Goal: Task Accomplishment & Management: Use online tool/utility

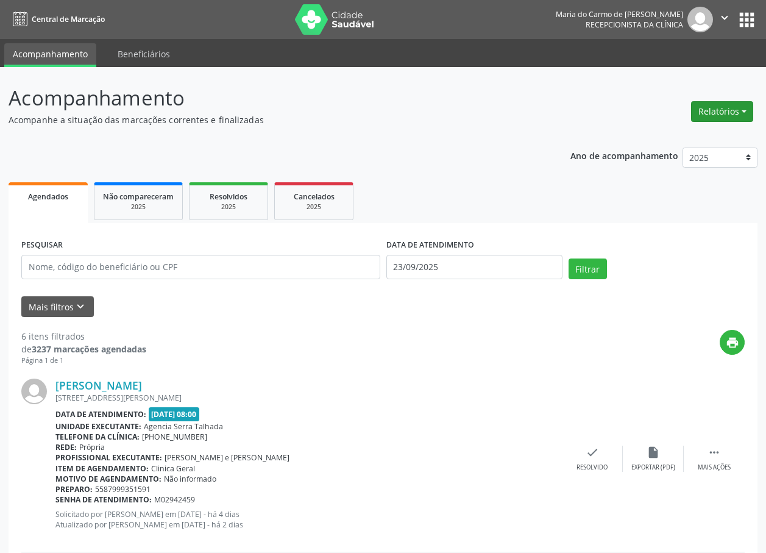
click at [727, 109] on button "Relatórios" at bounding box center [722, 111] width 62 height 21
click at [682, 141] on link "Agendamentos" at bounding box center [688, 137] width 131 height 17
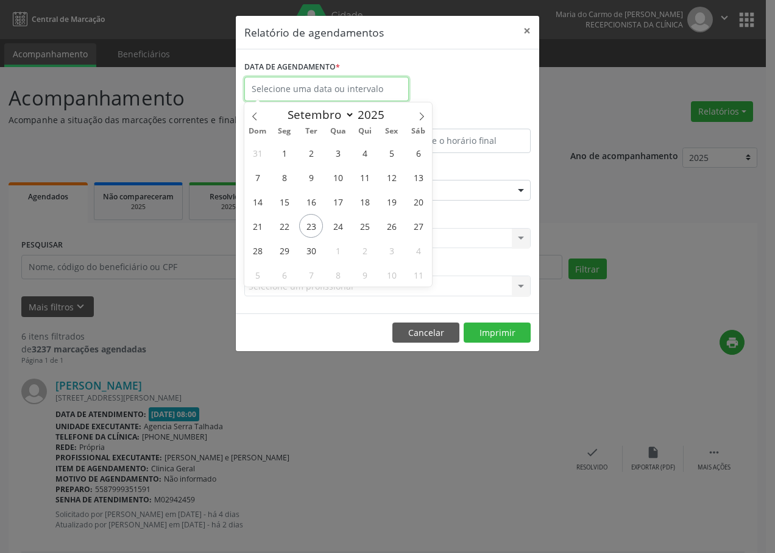
click at [280, 90] on input "text" at bounding box center [326, 89] width 165 height 24
click at [313, 228] on span "23" at bounding box center [311, 226] width 24 height 24
type input "23/09/2025"
click at [313, 226] on span "23" at bounding box center [311, 226] width 24 height 24
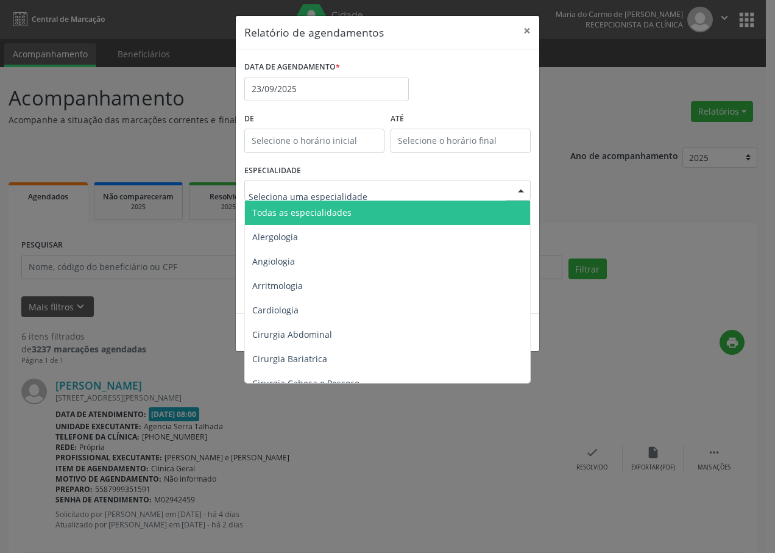
click at [521, 191] on div at bounding box center [521, 190] width 18 height 21
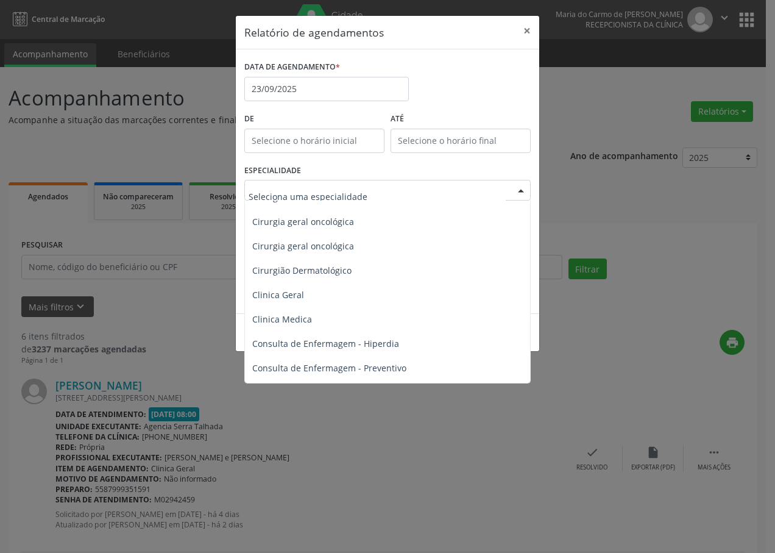
scroll to position [427, 0]
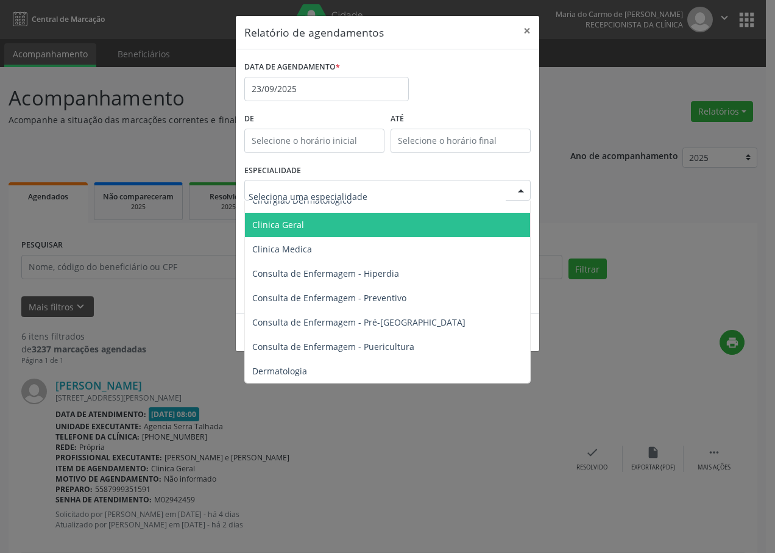
click at [310, 226] on span "Clinica Geral" at bounding box center [388, 225] width 287 height 24
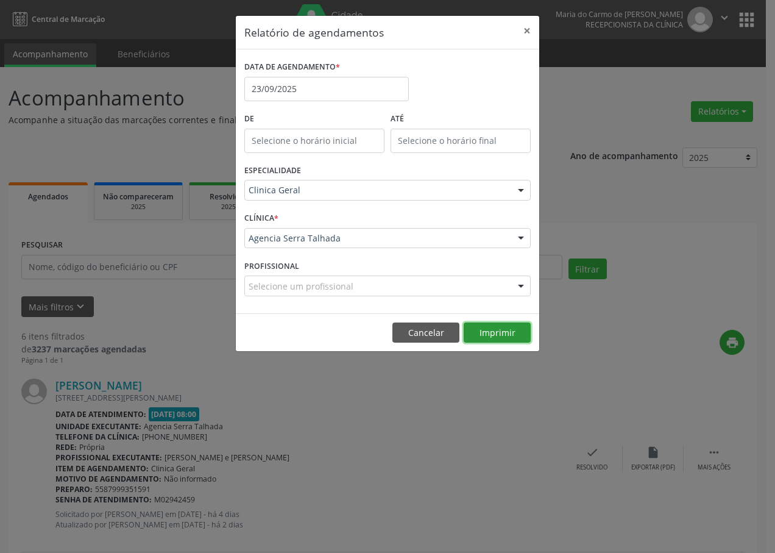
click at [506, 334] on button "Imprimir" at bounding box center [497, 332] width 67 height 21
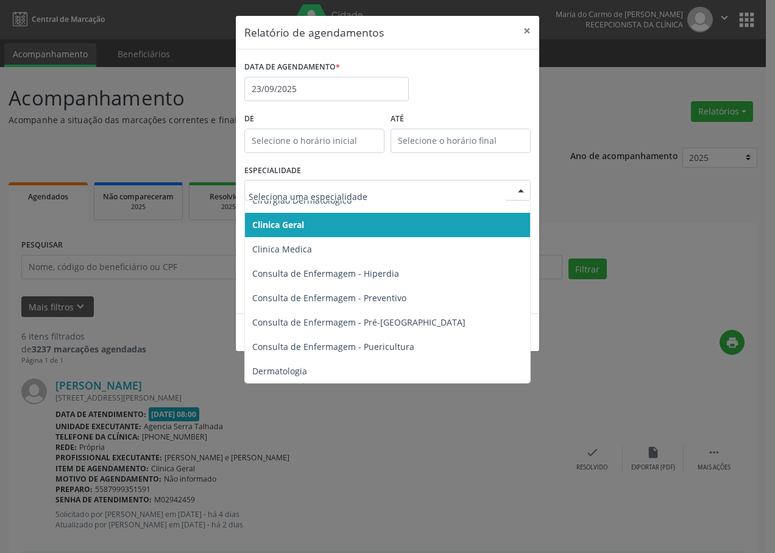
click at [523, 185] on div at bounding box center [521, 190] width 18 height 21
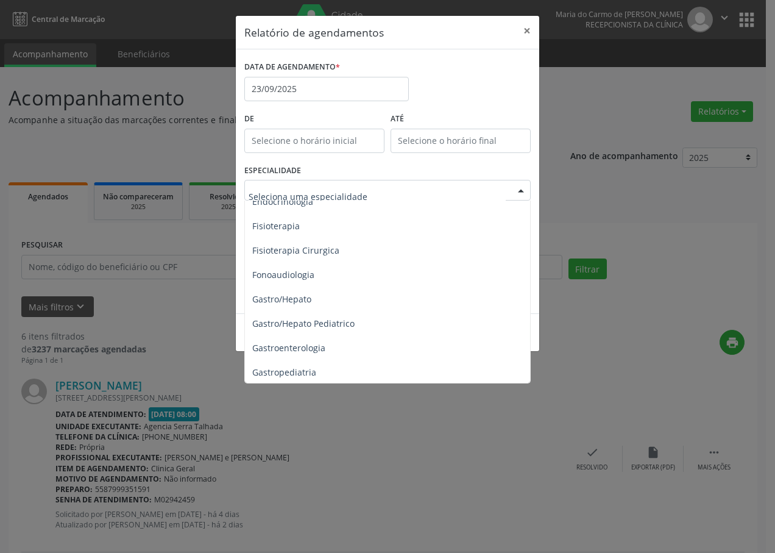
scroll to position [731, 0]
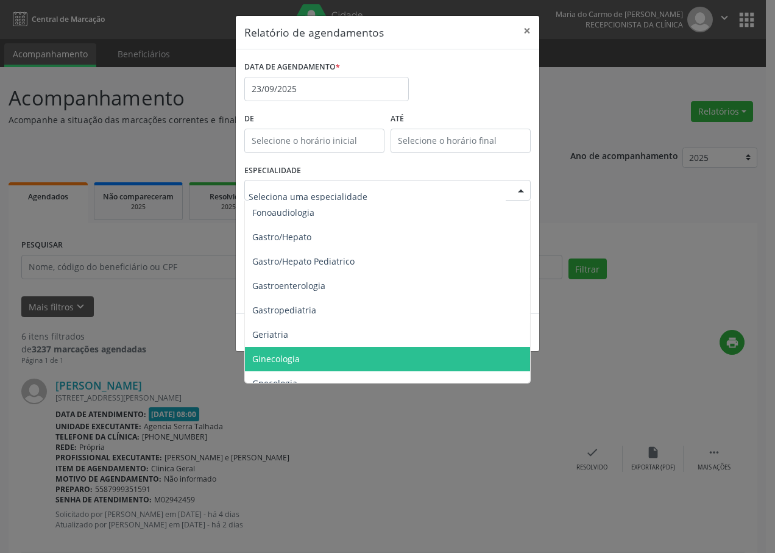
click at [284, 360] on span "Ginecologia" at bounding box center [276, 359] width 48 height 12
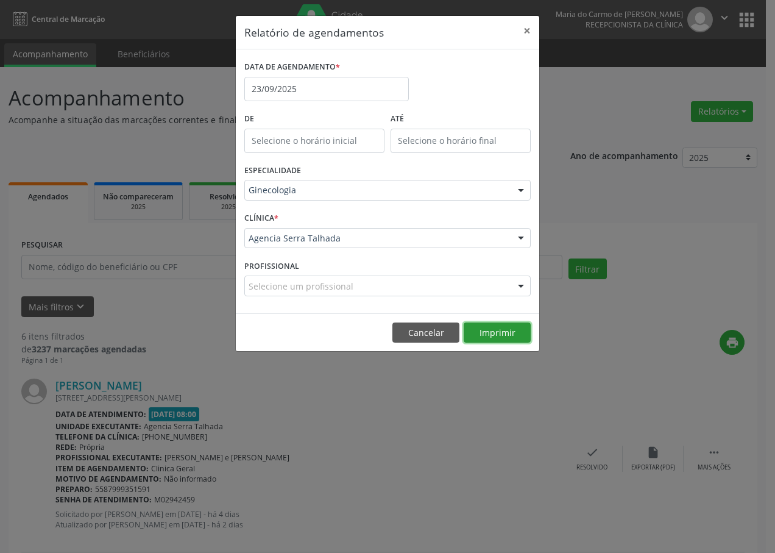
click at [509, 336] on button "Imprimir" at bounding box center [497, 332] width 67 height 21
